Goal: Task Accomplishment & Management: Use online tool/utility

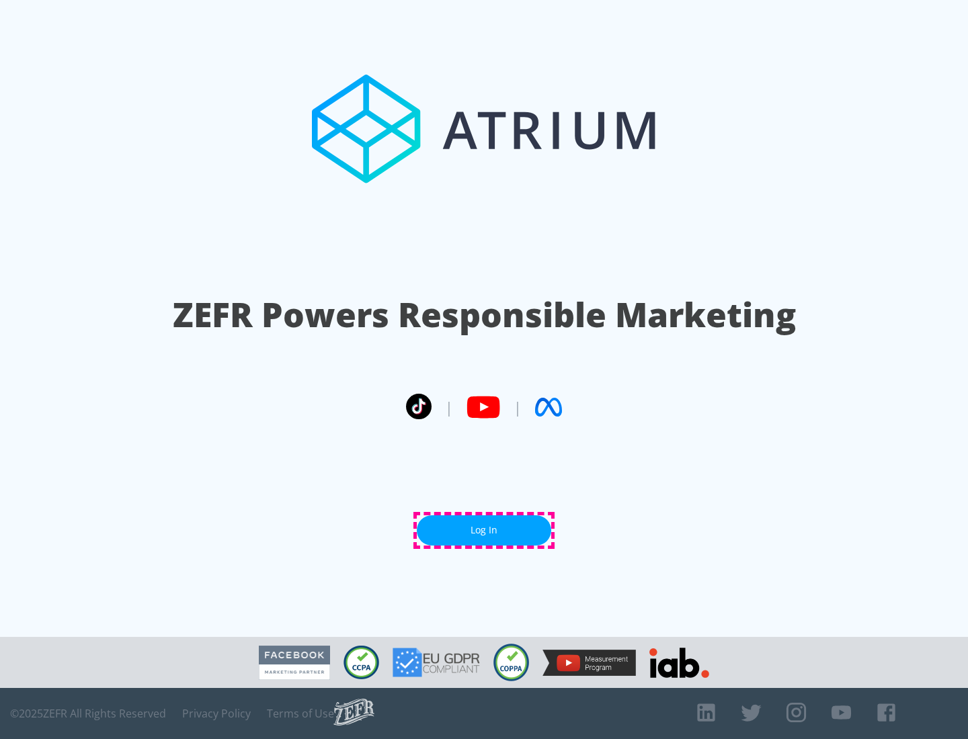
click at [484, 530] on link "Log In" at bounding box center [484, 530] width 134 height 30
